Goal: Information Seeking & Learning: Learn about a topic

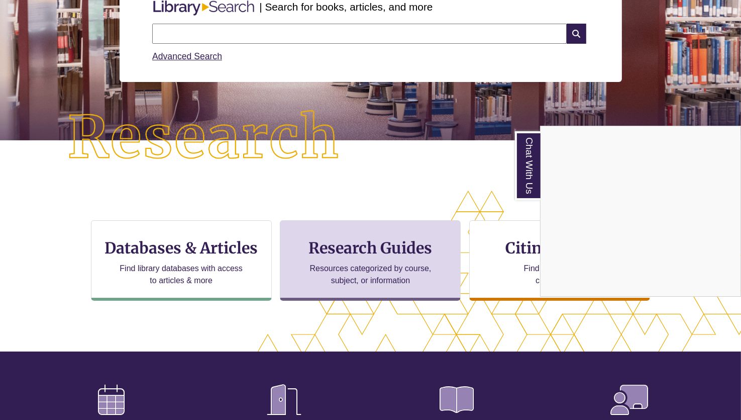
drag, startPoint x: 374, startPoint y: 244, endPoint x: 376, endPoint y: 239, distance: 5.4
click at [374, 242] on div "Chat With Us" at bounding box center [370, 210] width 741 height 420
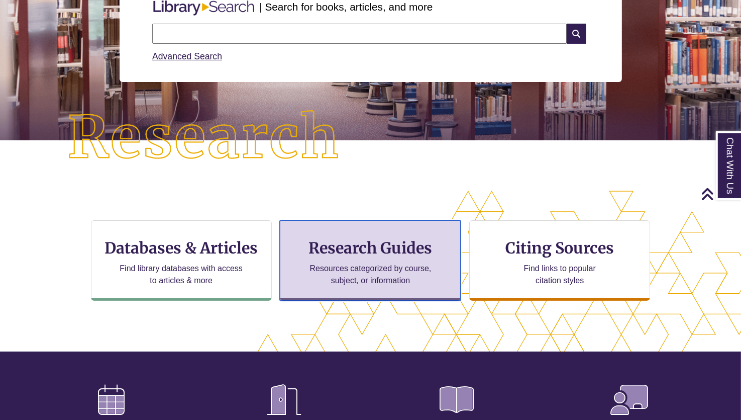
click at [408, 237] on div "Research Guides Resources categorized by course, subject, or information" at bounding box center [370, 260] width 181 height 80
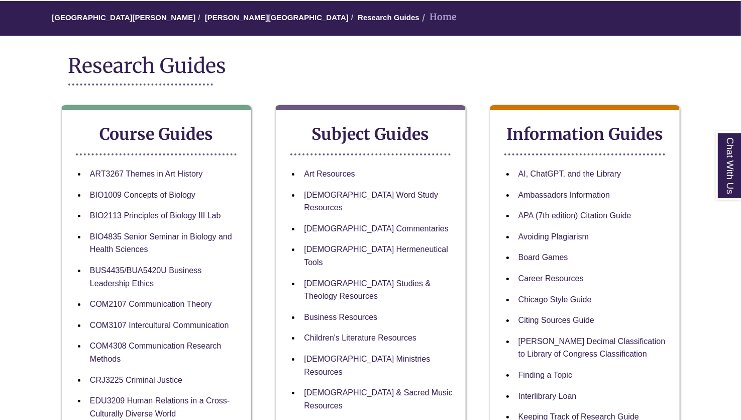
scroll to position [100, 0]
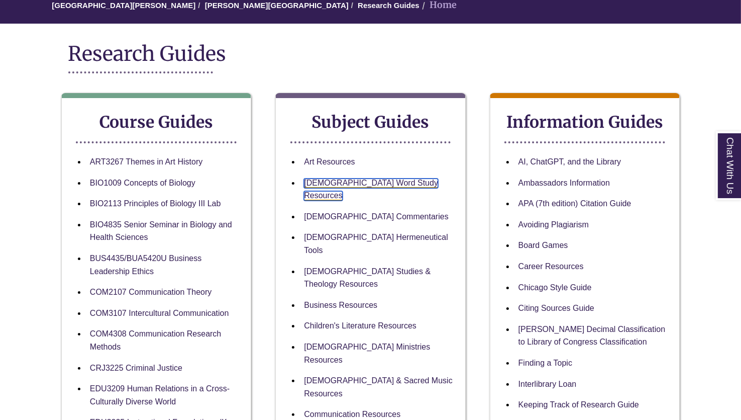
click at [364, 186] on link "[DEMOGRAPHIC_DATA] Word Study Resources" at bounding box center [371, 189] width 134 height 23
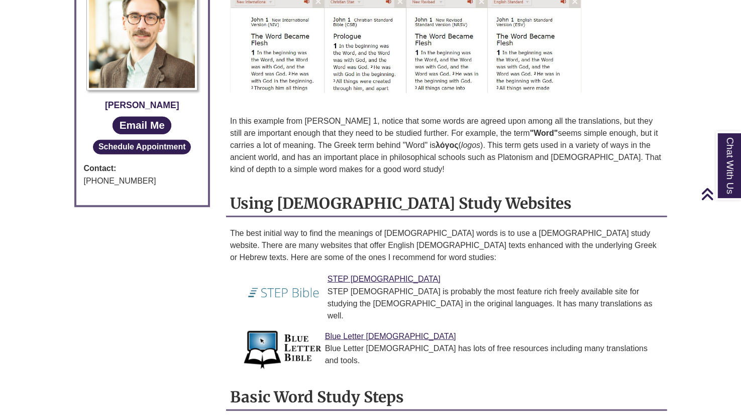
scroll to position [603, 0]
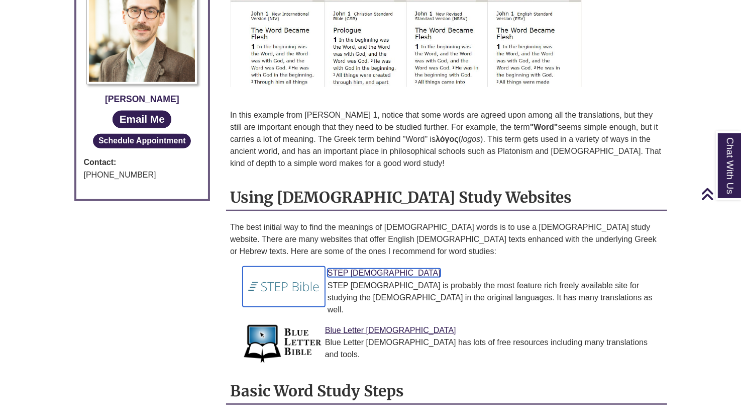
click at [361, 268] on link "STEP [DEMOGRAPHIC_DATA]" at bounding box center [384, 272] width 113 height 9
